Goal: Transaction & Acquisition: Obtain resource

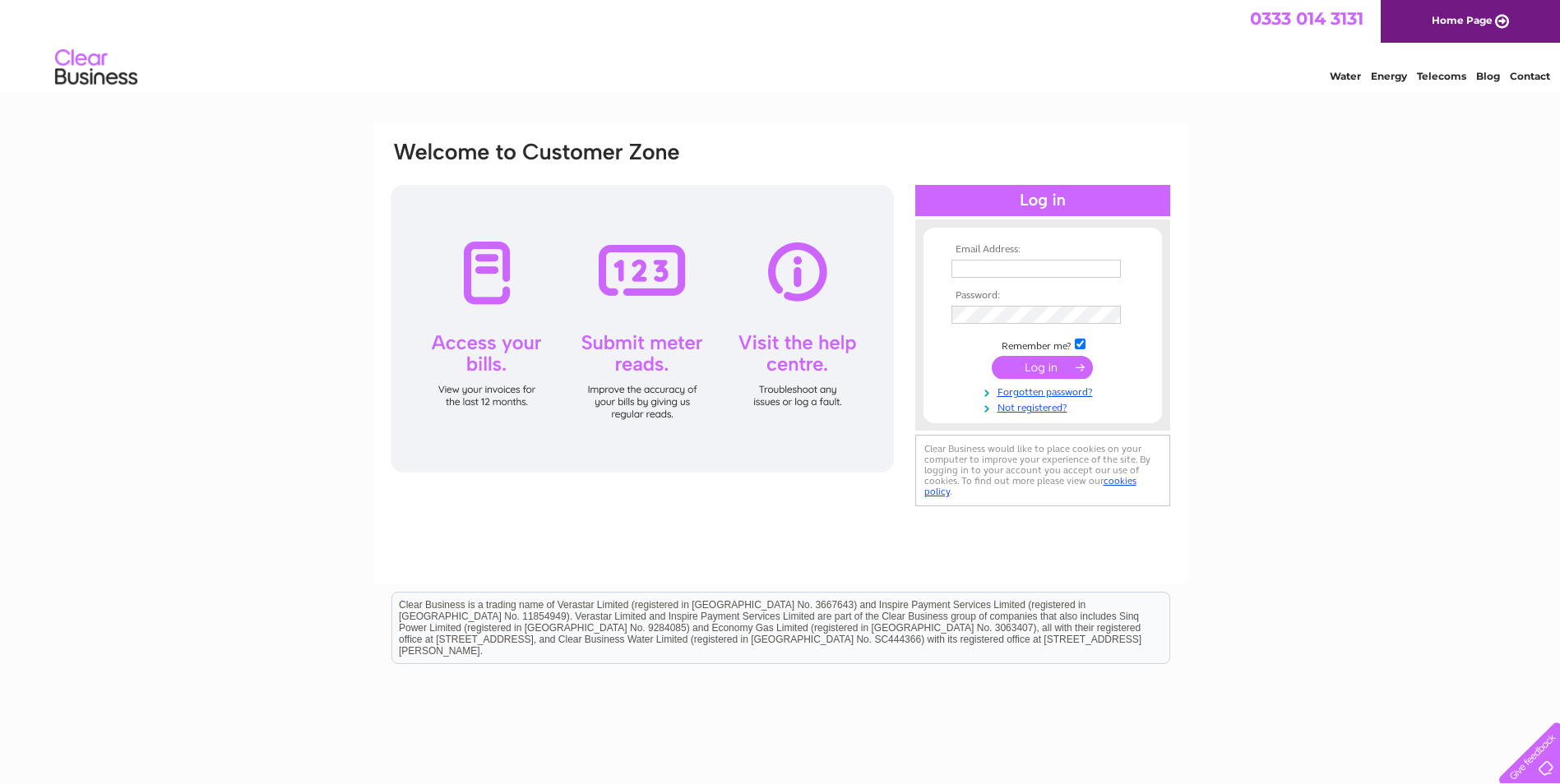
type input "[PERSON_NAME][EMAIL_ADDRESS][PERSON_NAME][DOMAIN_NAME]"
click at [1051, 372] on input "submit" at bounding box center [1042, 367] width 101 height 23
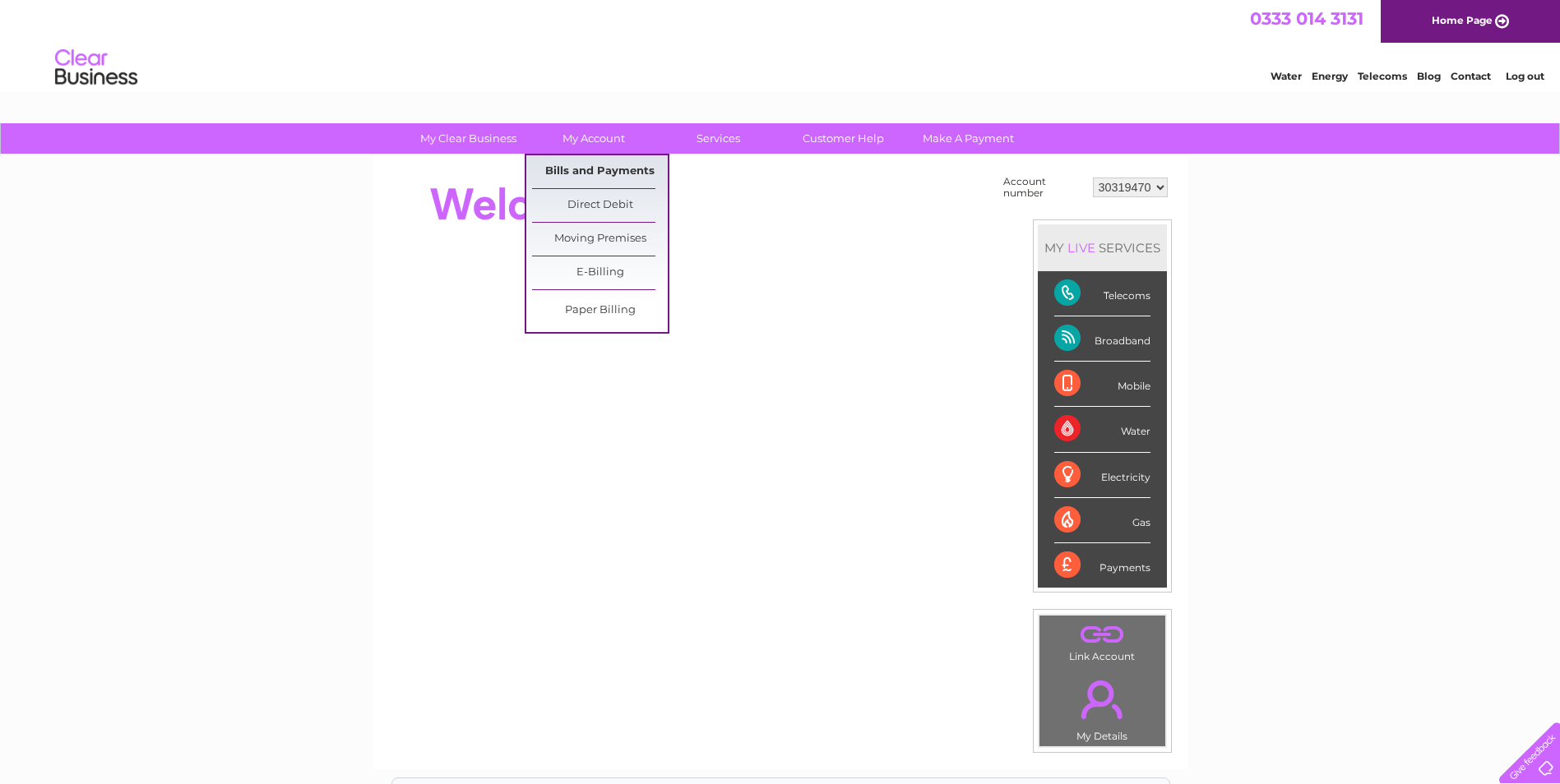
click at [589, 162] on link "Bills and Payments" at bounding box center [600, 172] width 136 height 33
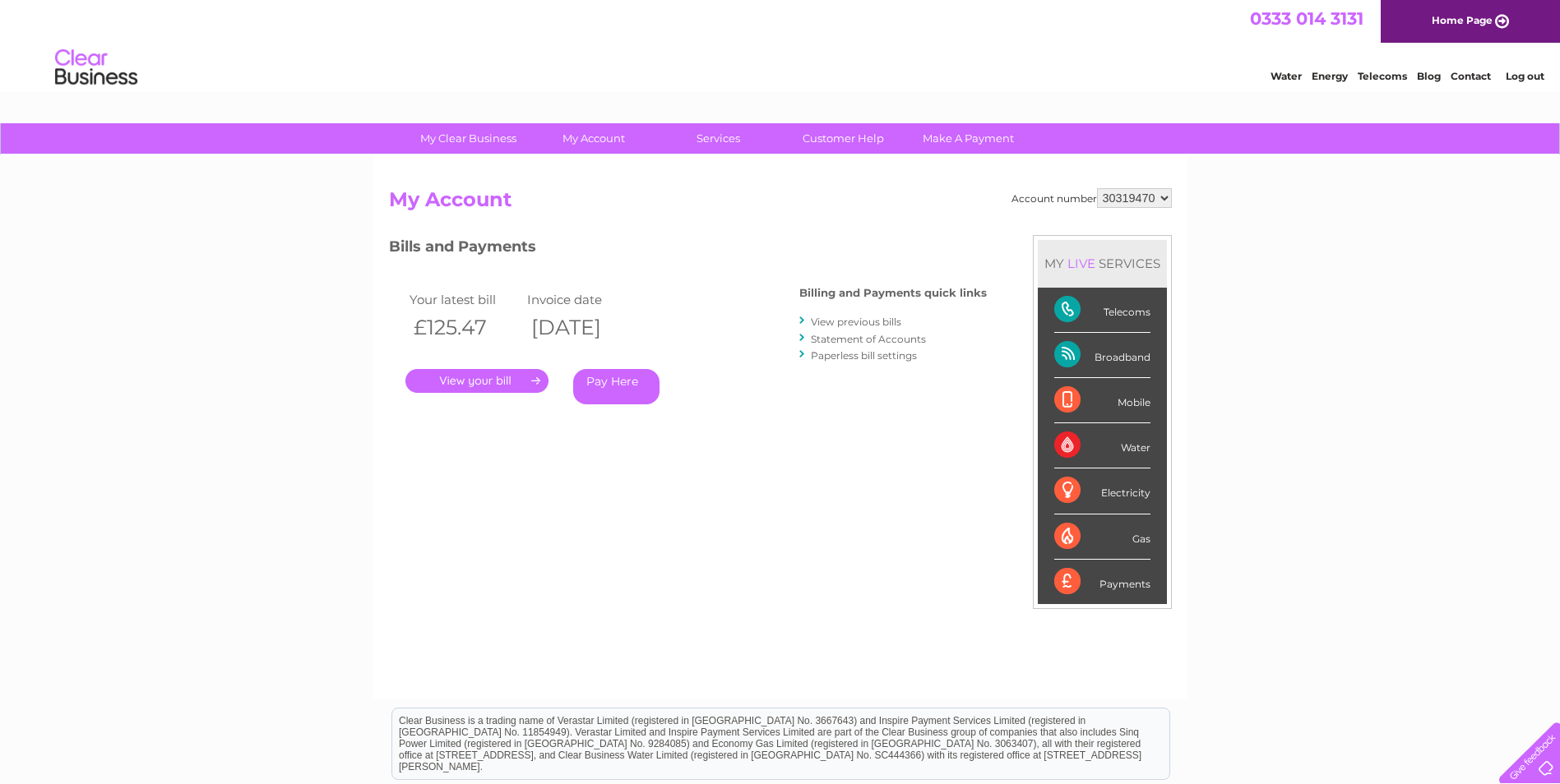
click at [491, 379] on link "." at bounding box center [476, 381] width 143 height 24
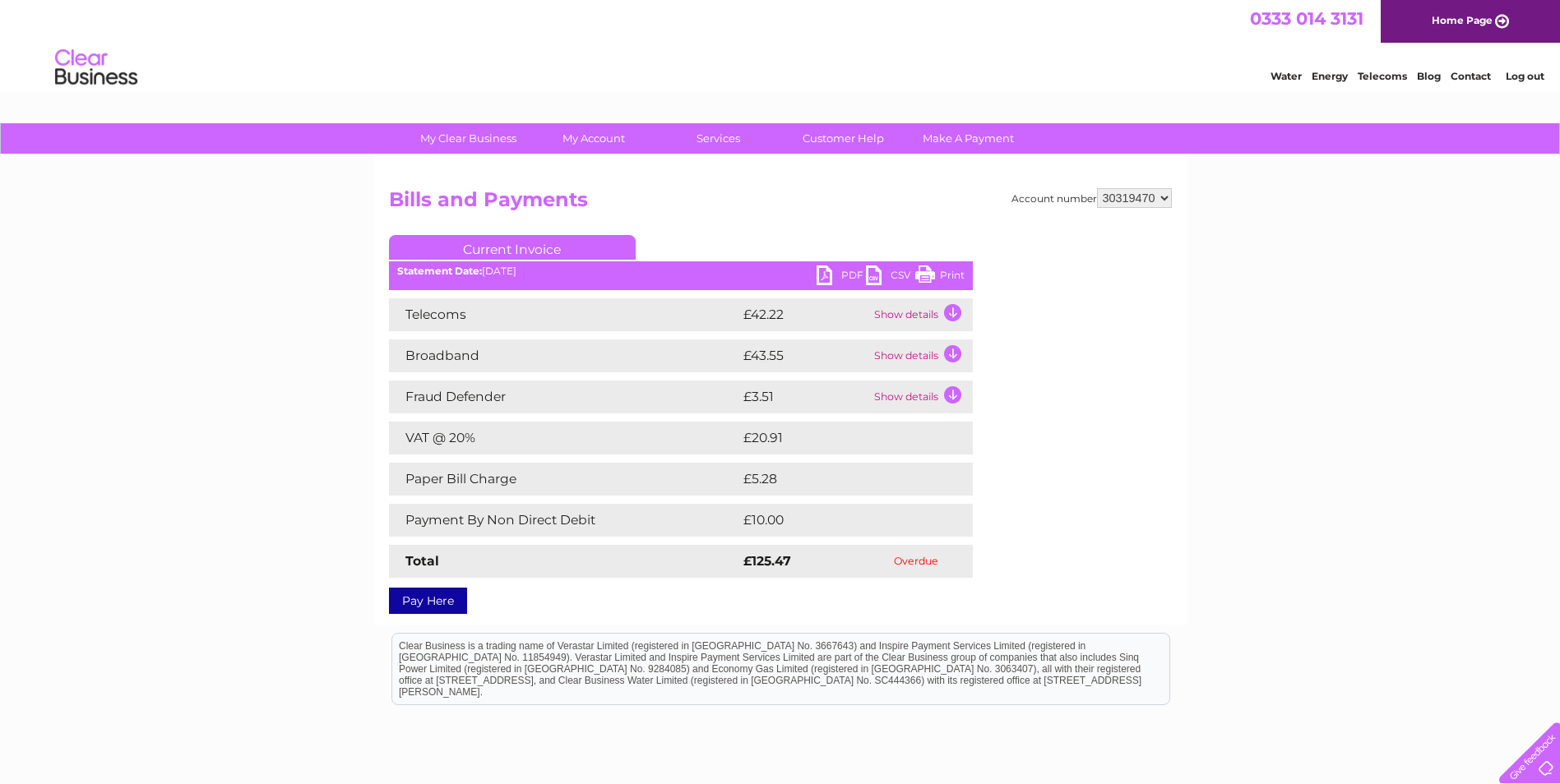
click at [843, 275] on link "PDF" at bounding box center [840, 278] width 49 height 24
